Goal: Task Accomplishment & Management: Manage account settings

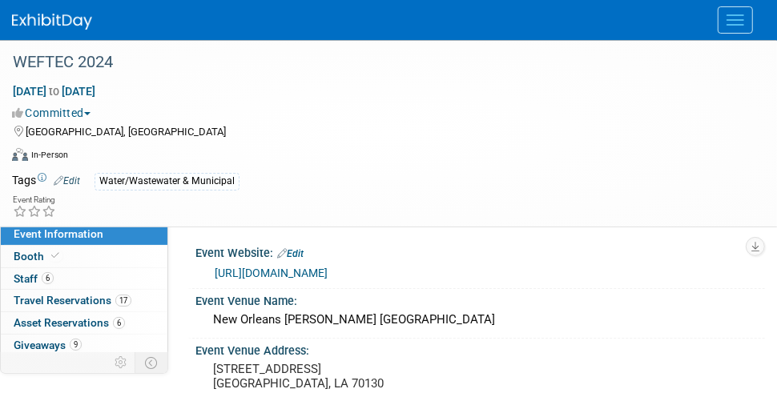
click at [81, 19] on img at bounding box center [52, 22] width 80 height 16
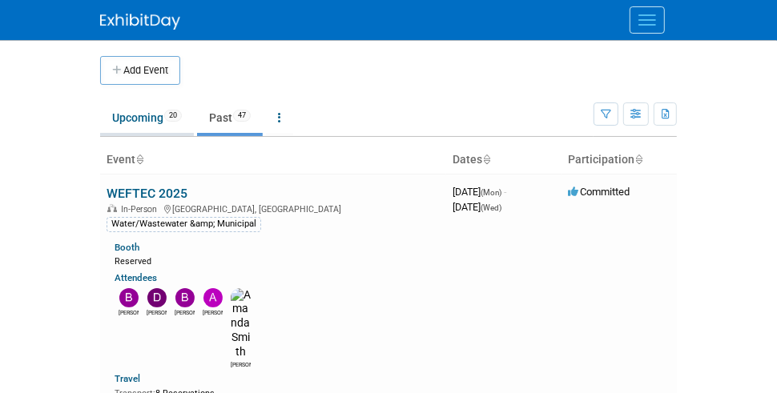
click at [145, 116] on link "Upcoming 20" at bounding box center [147, 117] width 94 height 30
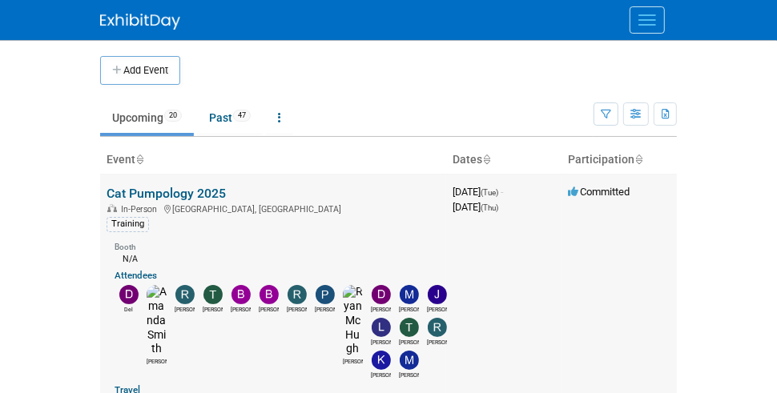
click at [191, 191] on link "Cat Pumpology 2025" at bounding box center [165, 193] width 119 height 15
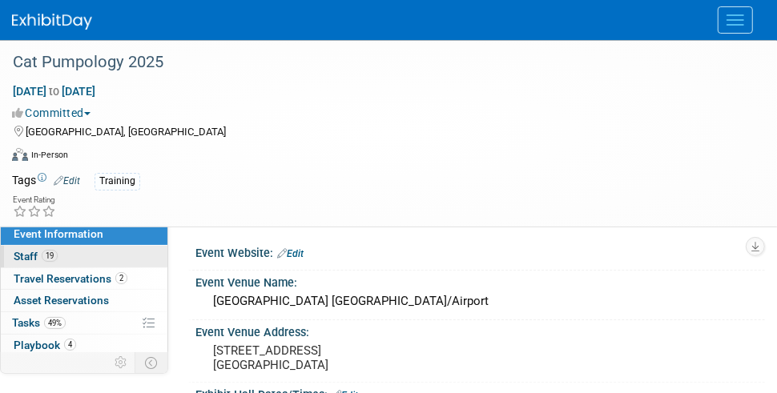
click at [78, 250] on link "19 Staff 19" at bounding box center [84, 257] width 167 height 22
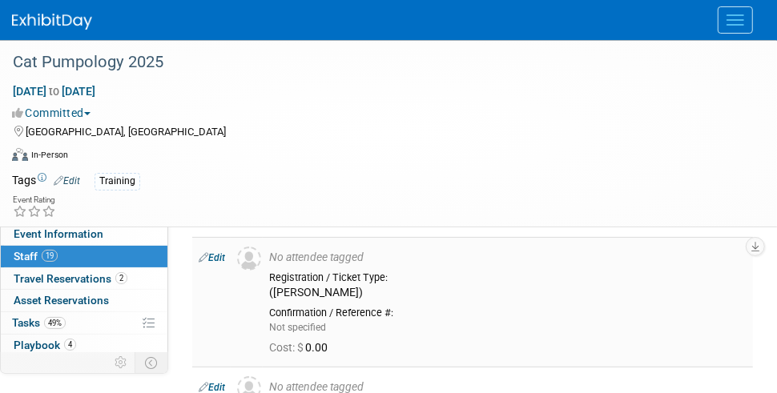
scroll to position [80, 0]
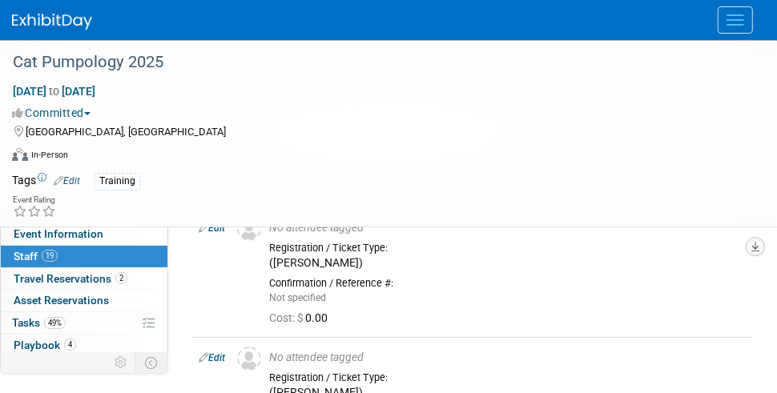
click at [753, 249] on button "button" at bounding box center [754, 246] width 19 height 19
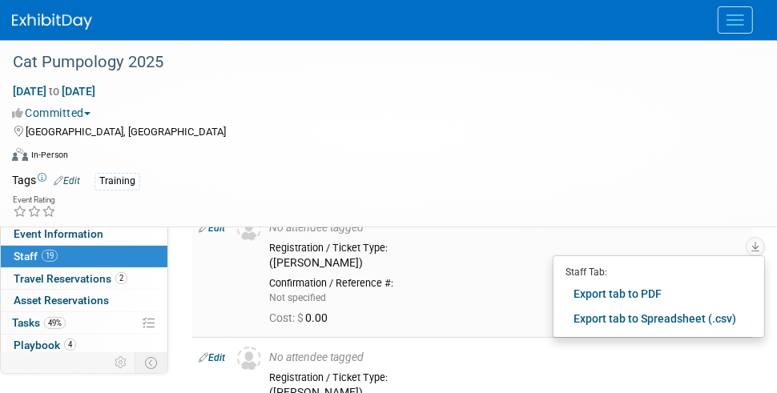
click at [514, 251] on div "Registration / Ticket Type:" at bounding box center [507, 248] width 477 height 13
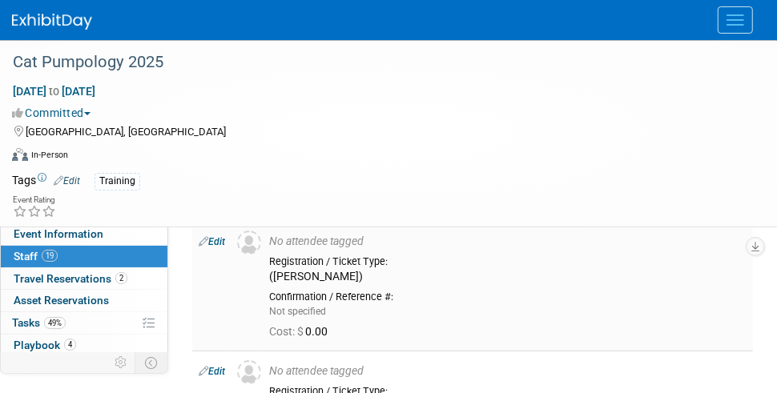
scroll to position [0, 0]
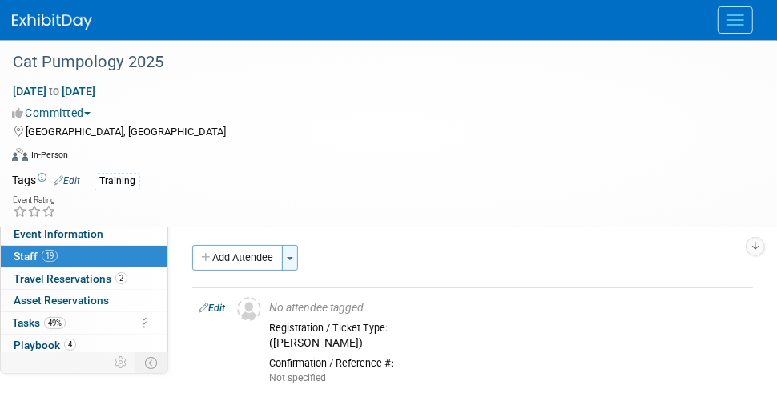
click at [293, 259] on span "button" at bounding box center [290, 258] width 6 height 3
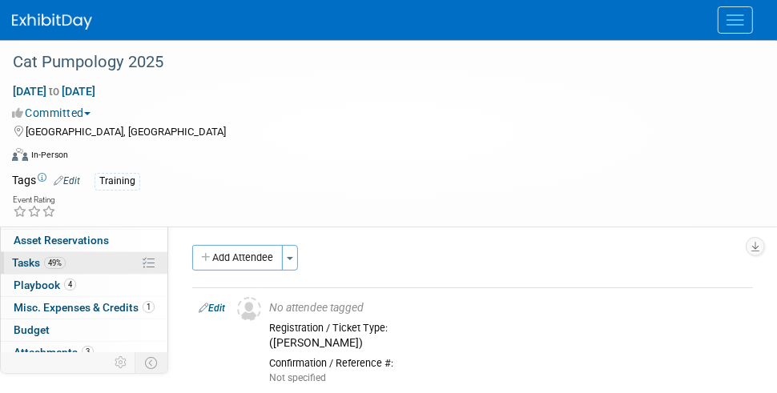
scroll to position [90, 0]
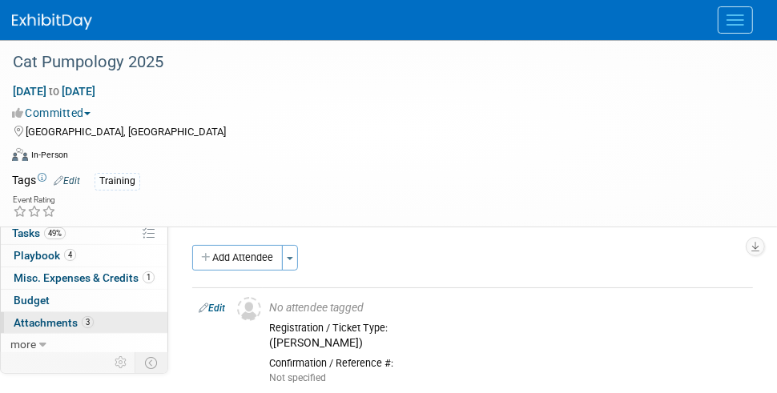
click at [60, 316] on span "Attachments 3" at bounding box center [54, 322] width 80 height 13
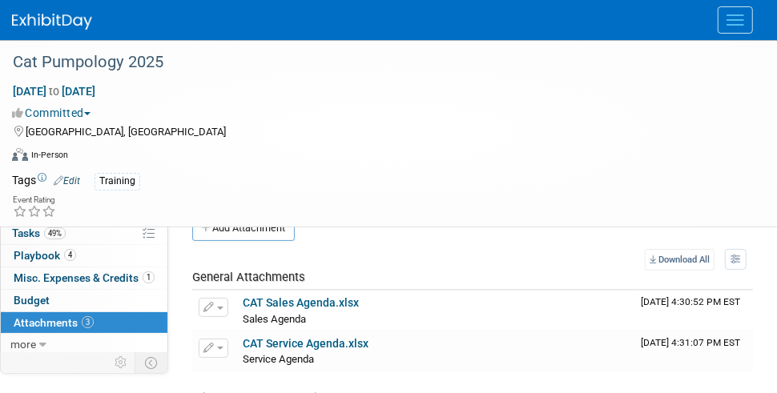
scroll to position [0, 0]
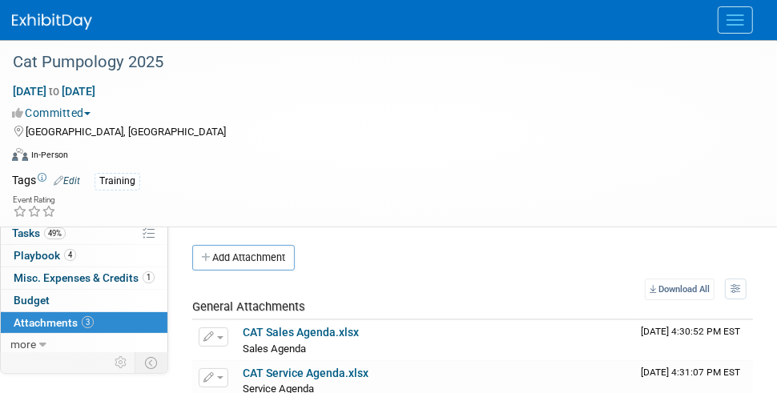
click at [241, 251] on button "Add Attachment" at bounding box center [243, 258] width 102 height 26
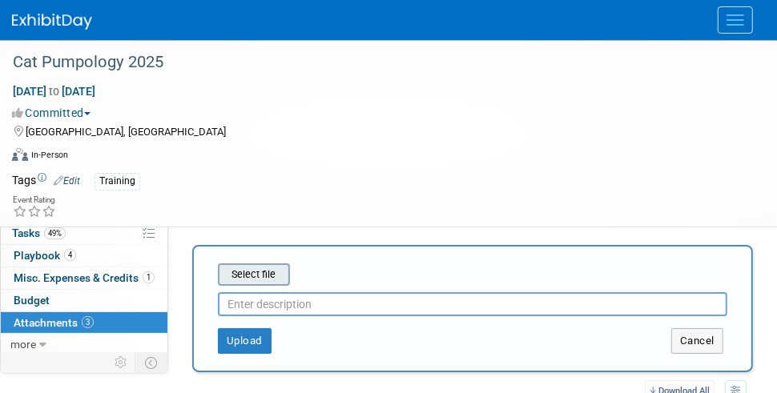
click at [260, 274] on input "file" at bounding box center [193, 274] width 191 height 19
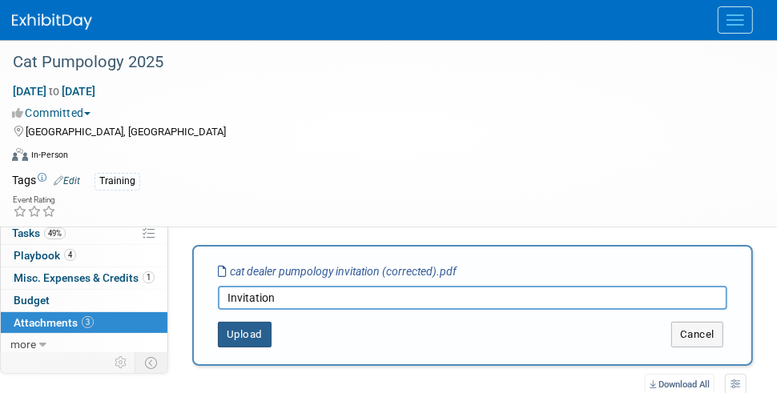
type input "Invitation"
click at [242, 334] on button "Upload" at bounding box center [245, 335] width 54 height 26
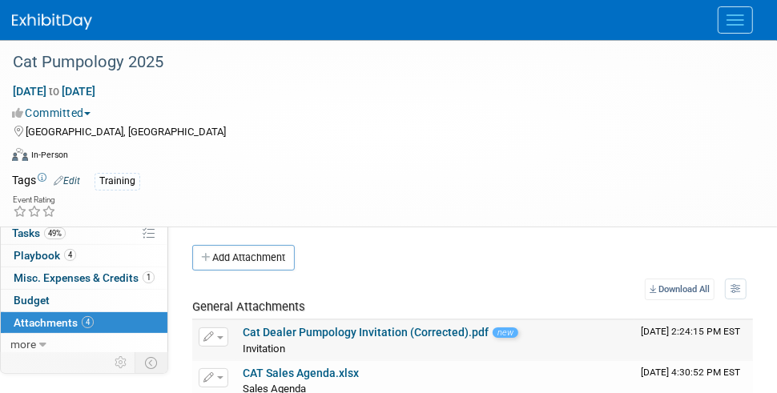
click at [375, 327] on link "Cat Dealer Pumpology Invitation (Corrected).pdf" at bounding box center [366, 332] width 246 height 13
click at [494, 249] on div "Add Attachment" at bounding box center [472, 258] width 560 height 26
click at [54, 19] on img at bounding box center [52, 22] width 80 height 16
